Goal: Find contact information: Find contact information

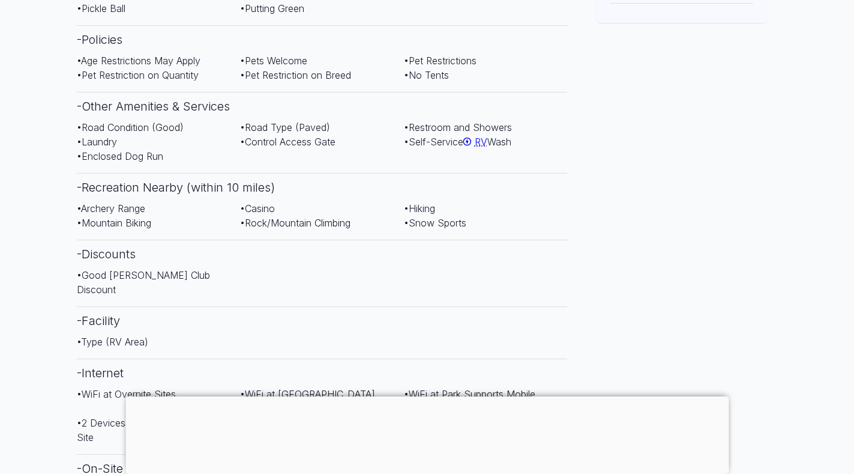
scroll to position [611, 0]
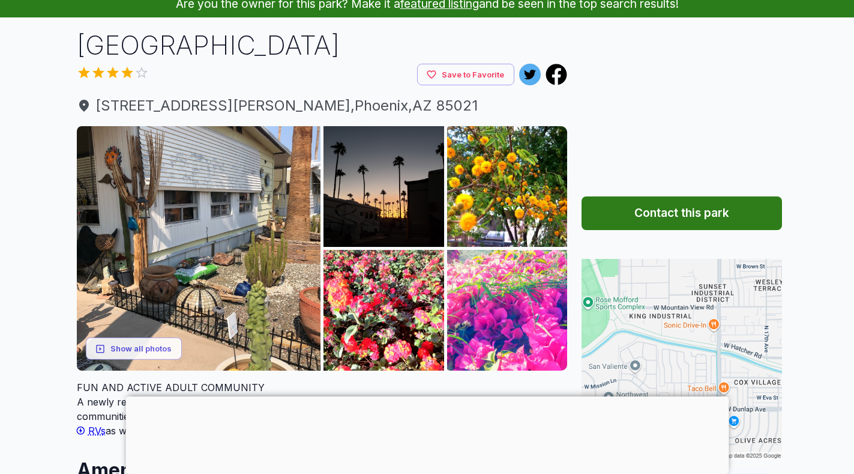
scroll to position [40, 0]
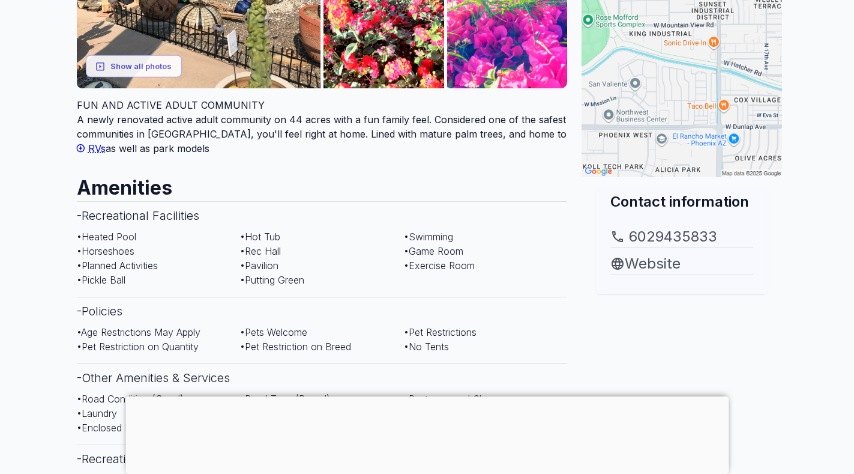
scroll to position [402, 0]
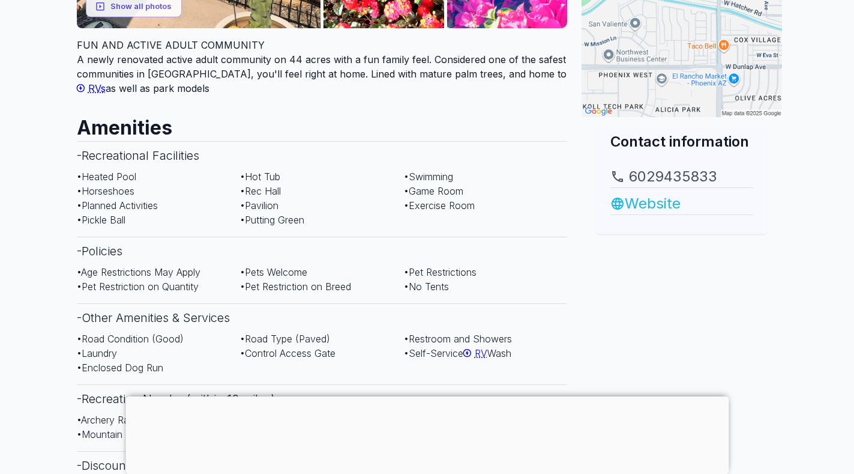
click at [654, 204] on link "Website" at bounding box center [682, 204] width 143 height 22
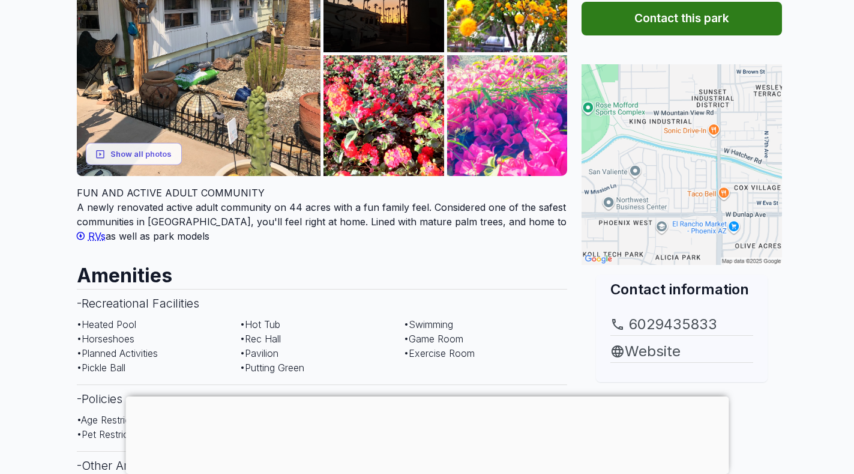
scroll to position [271, 0]
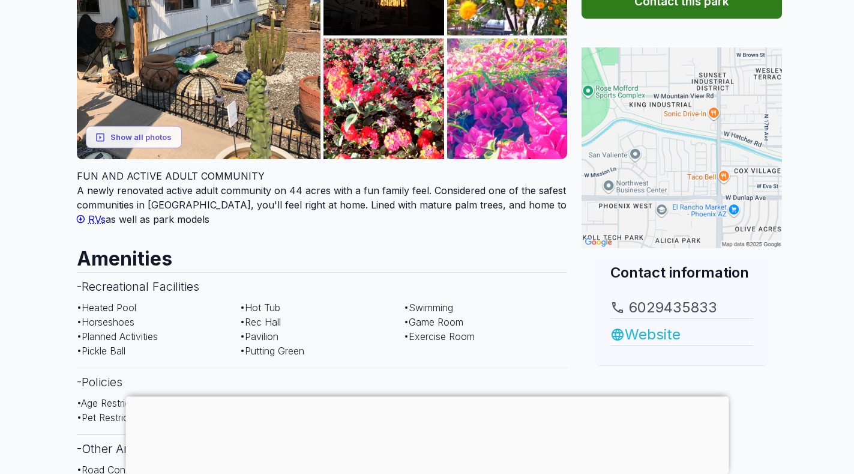
click at [647, 335] on link "Website" at bounding box center [682, 335] width 143 height 22
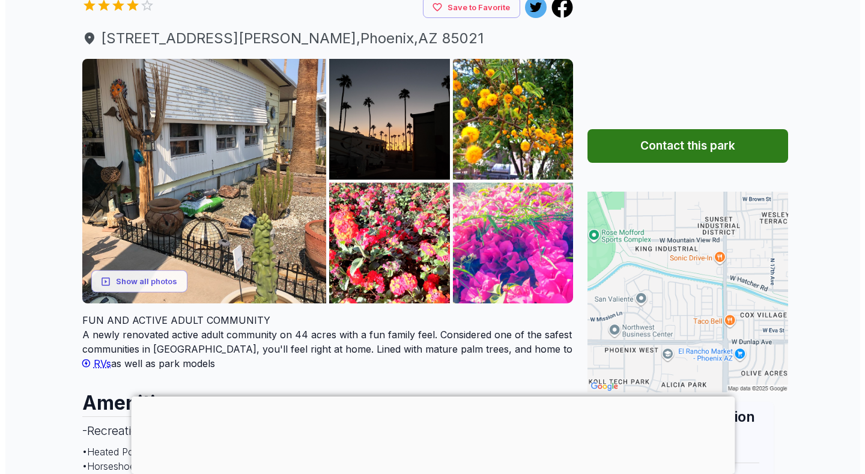
scroll to position [144, 0]
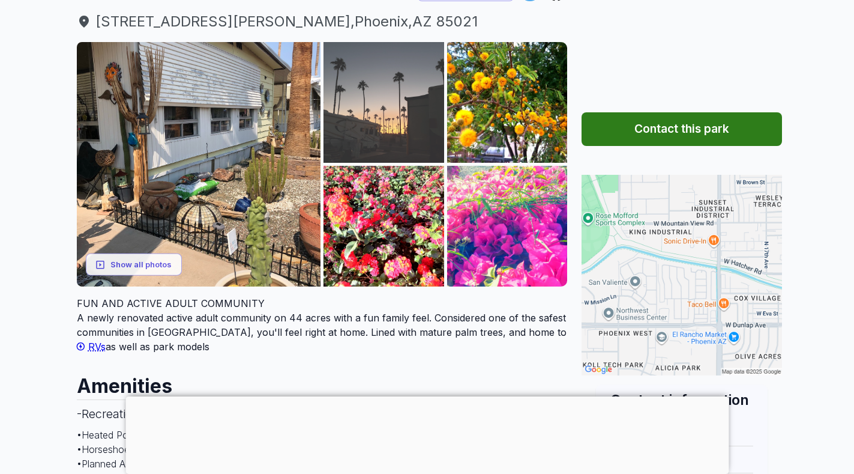
click at [367, 134] on img at bounding box center [384, 102] width 121 height 121
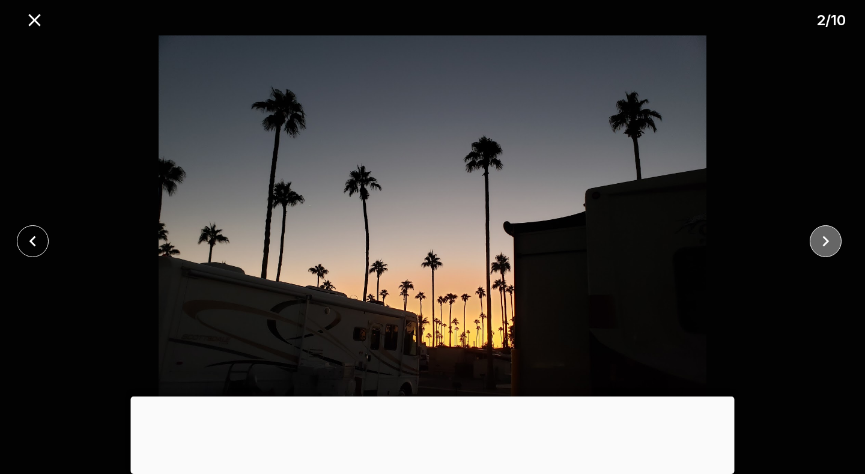
click at [830, 237] on icon "close" at bounding box center [825, 241] width 21 height 21
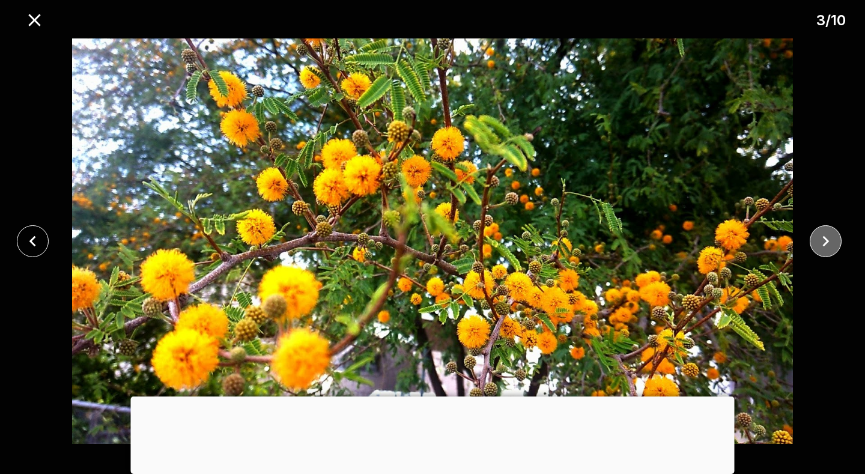
click at [830, 237] on icon "close" at bounding box center [825, 241] width 21 height 21
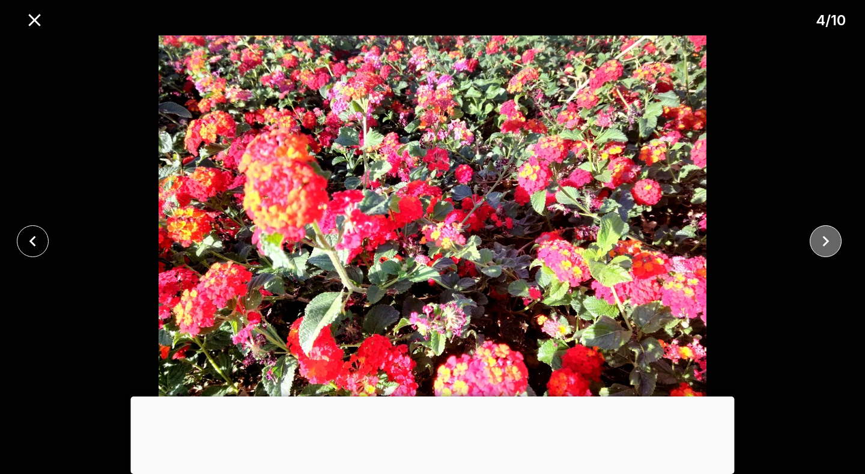
click at [830, 237] on icon "close" at bounding box center [825, 241] width 21 height 21
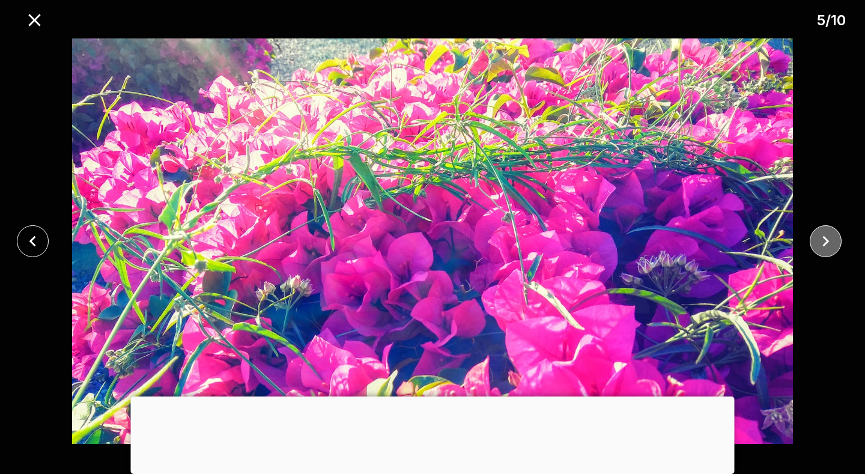
click at [830, 237] on icon "close" at bounding box center [825, 241] width 21 height 21
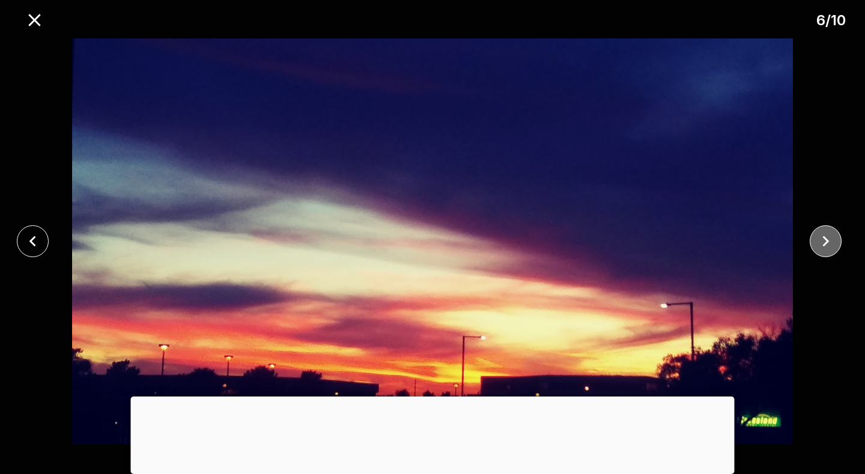
click at [825, 244] on icon "close" at bounding box center [825, 240] width 7 height 11
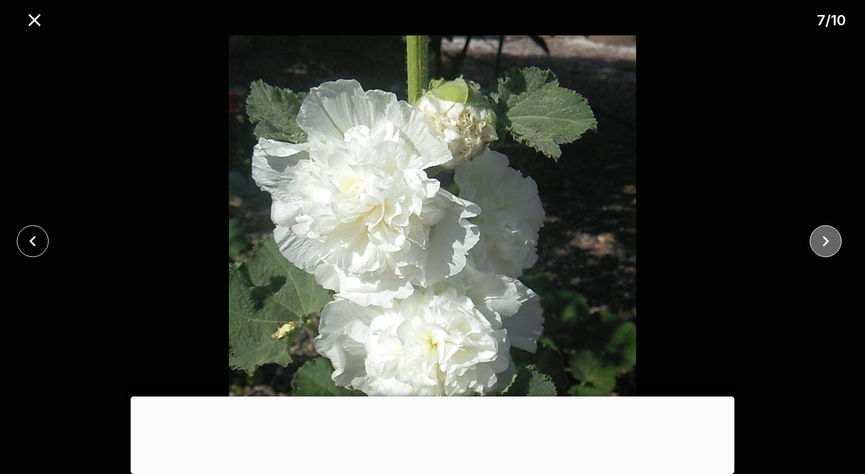
click at [825, 244] on icon "close" at bounding box center [825, 240] width 7 height 11
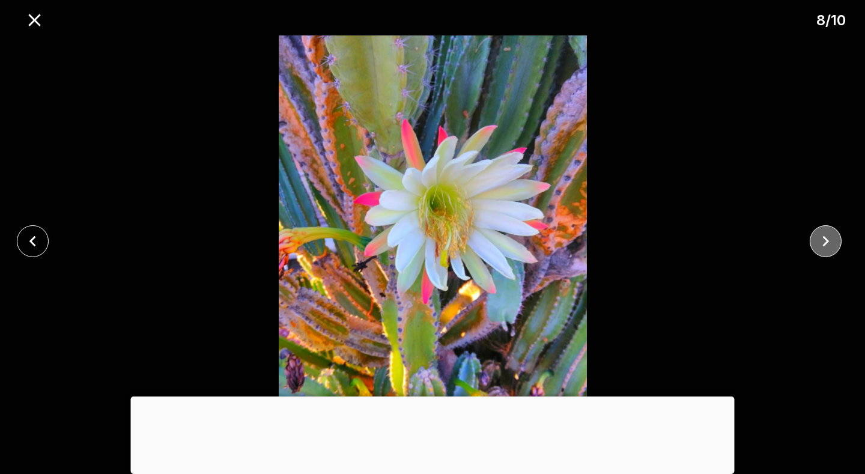
click at [824, 244] on icon "close" at bounding box center [825, 240] width 7 height 11
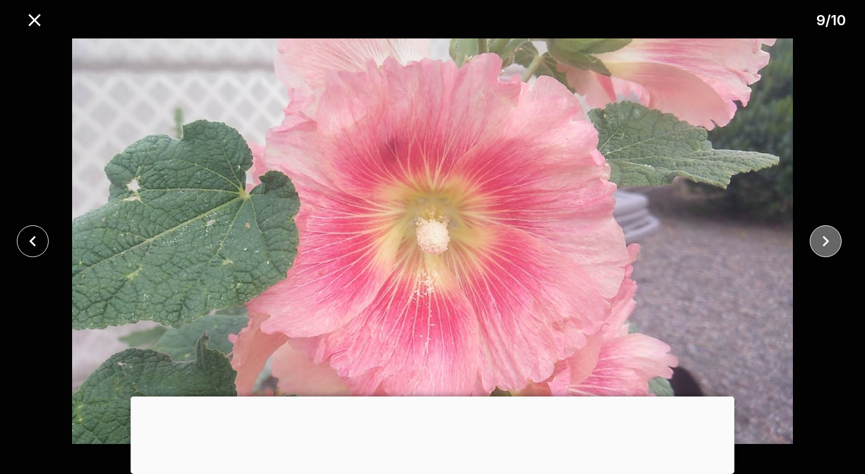
click at [824, 244] on icon "close" at bounding box center [825, 240] width 7 height 11
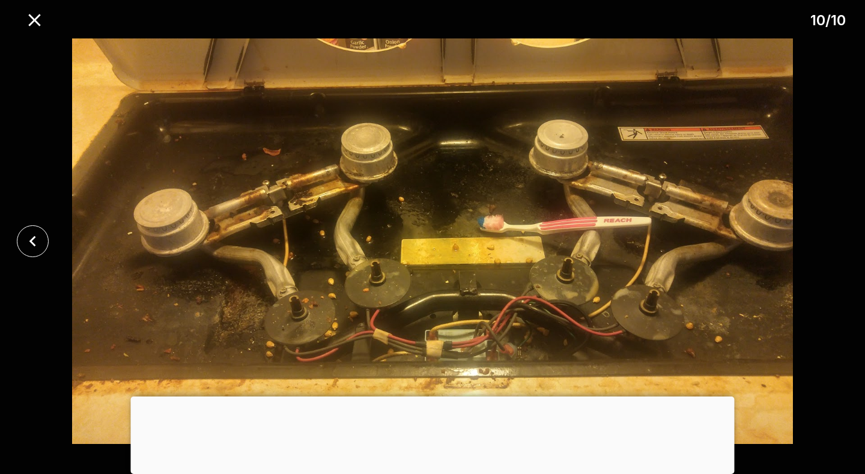
click at [826, 244] on div at bounding box center [432, 240] width 865 height 411
click at [30, 241] on icon "close" at bounding box center [32, 240] width 7 height 11
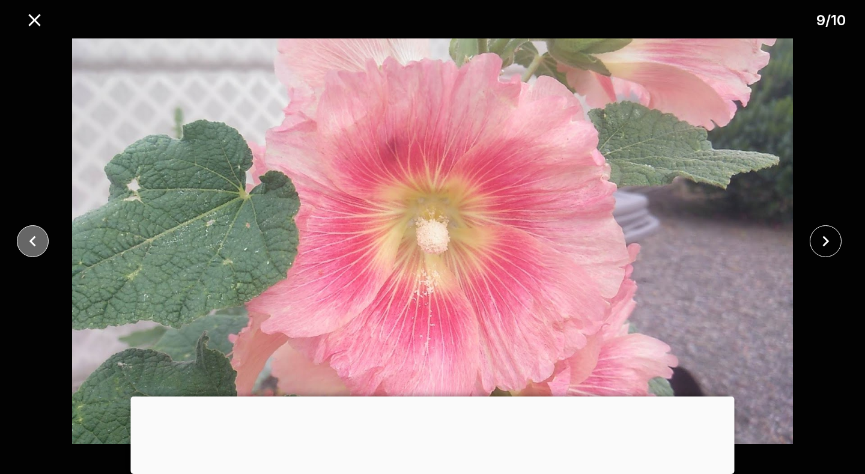
click at [30, 241] on icon "close" at bounding box center [32, 240] width 7 height 11
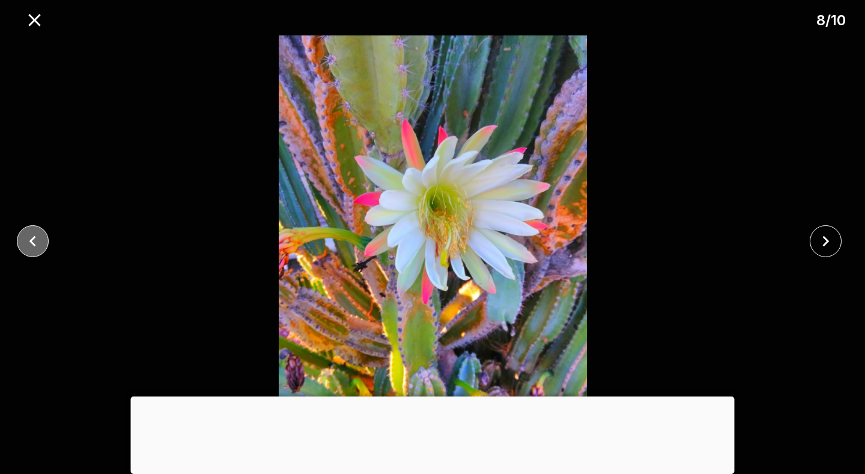
click at [30, 241] on icon "close" at bounding box center [32, 240] width 7 height 11
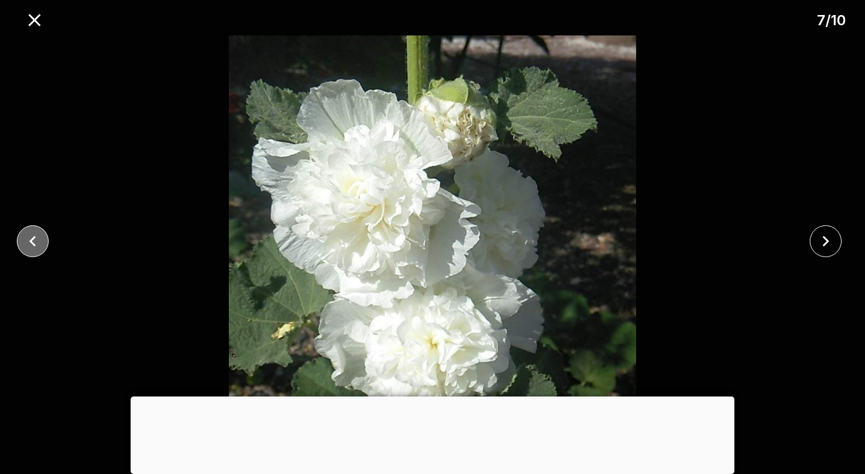
click at [30, 241] on icon "close" at bounding box center [32, 240] width 7 height 11
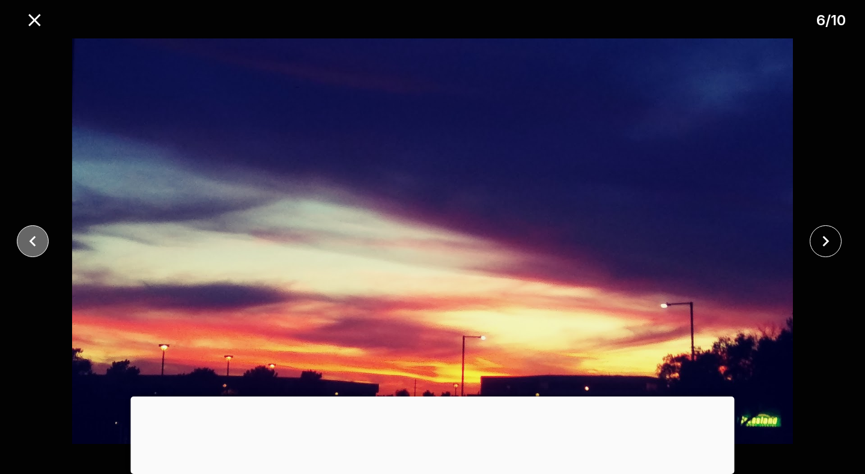
click at [30, 241] on icon "close" at bounding box center [32, 240] width 7 height 11
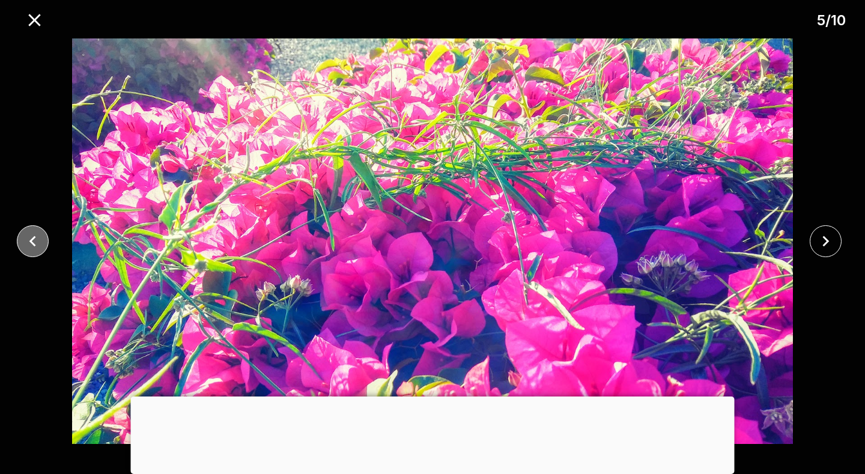
click at [30, 241] on icon "close" at bounding box center [32, 240] width 7 height 11
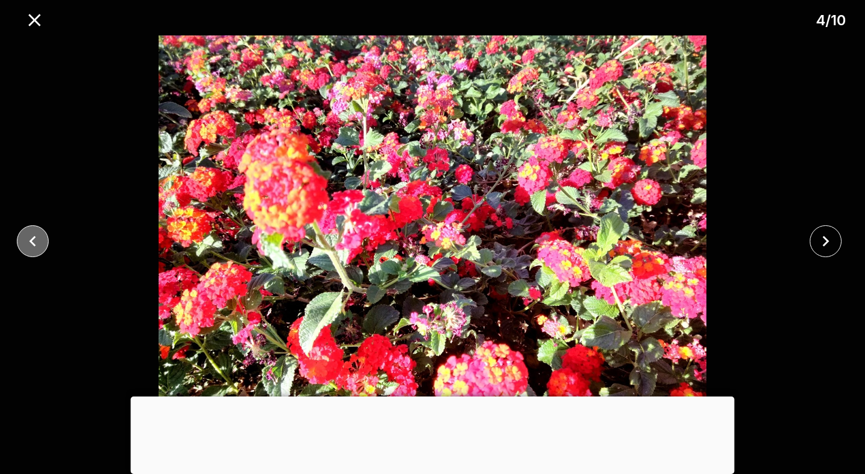
click at [30, 241] on icon "close" at bounding box center [32, 240] width 7 height 11
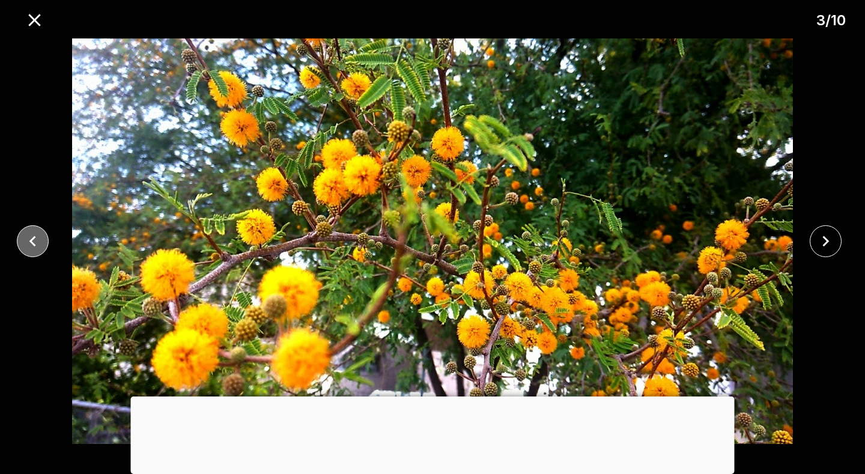
click at [30, 241] on icon "close" at bounding box center [32, 240] width 7 height 11
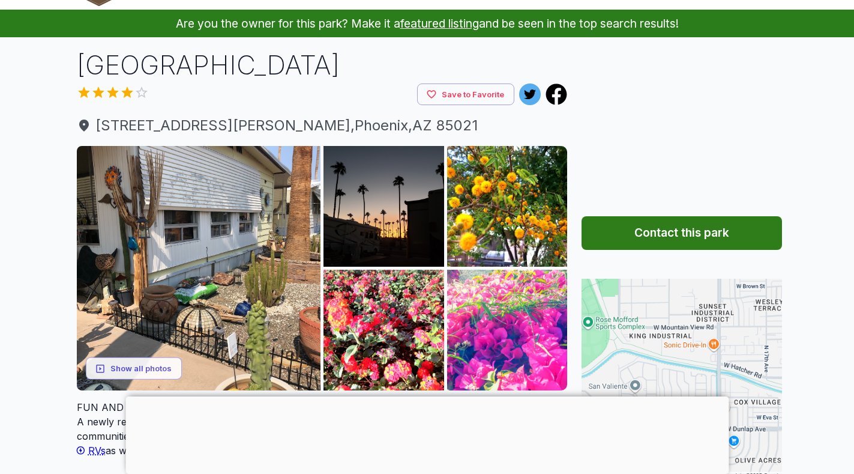
scroll to position [33, 0]
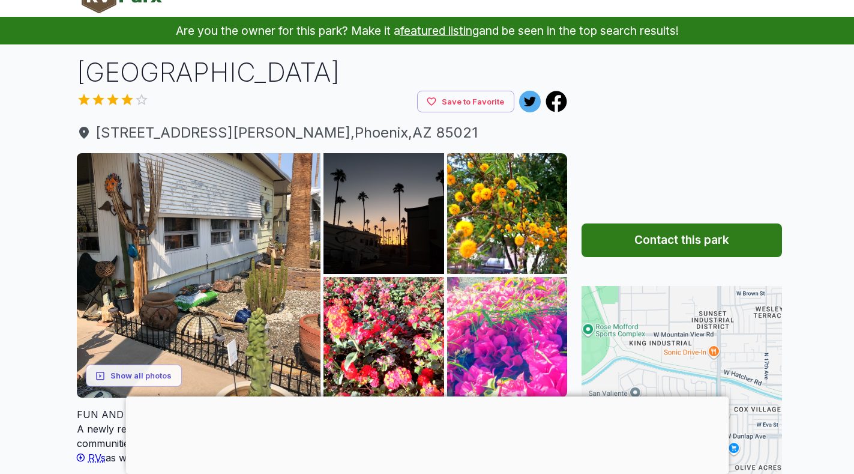
click at [672, 240] on button "Contact this park" at bounding box center [682, 240] width 201 height 34
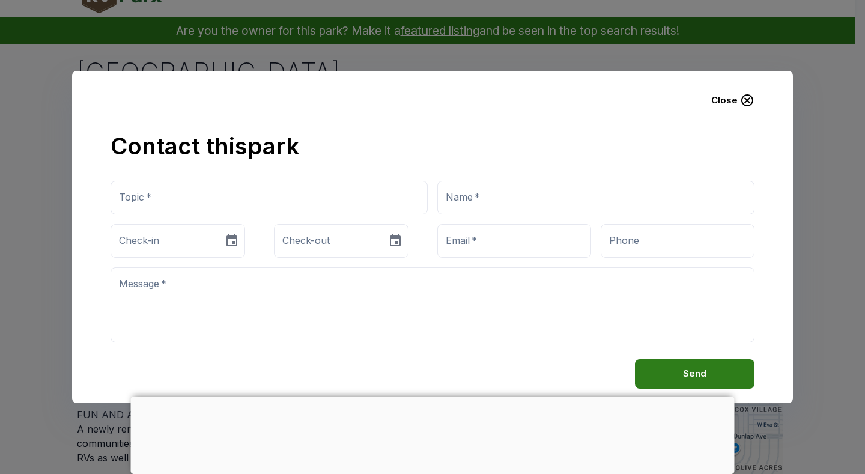
click at [746, 101] on icon "button" at bounding box center [747, 100] width 12 height 12
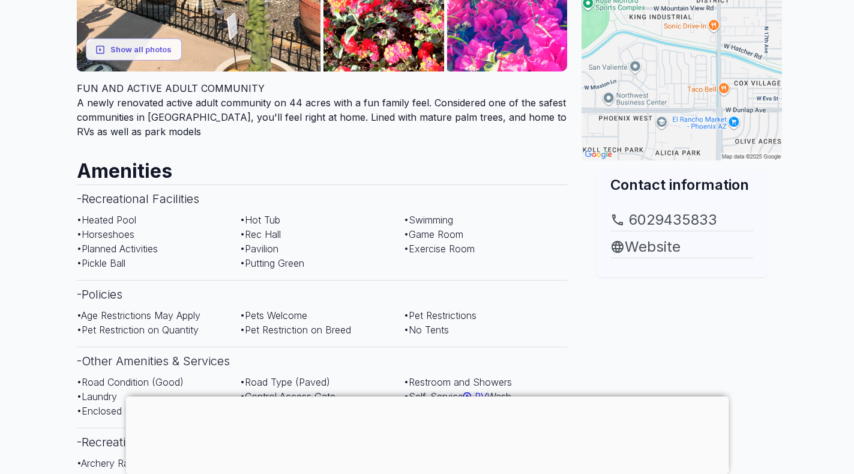
scroll to position [382, 0]
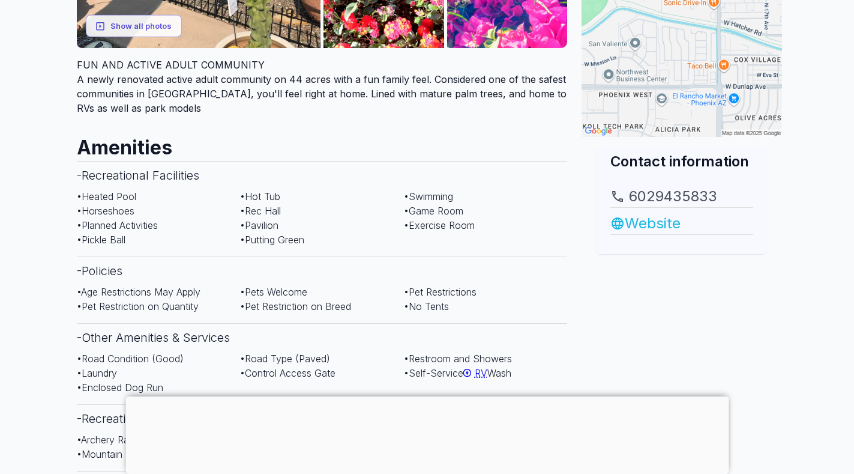
click at [650, 222] on link "Website" at bounding box center [682, 224] width 143 height 22
